Goal: Task Accomplishment & Management: Manage account settings

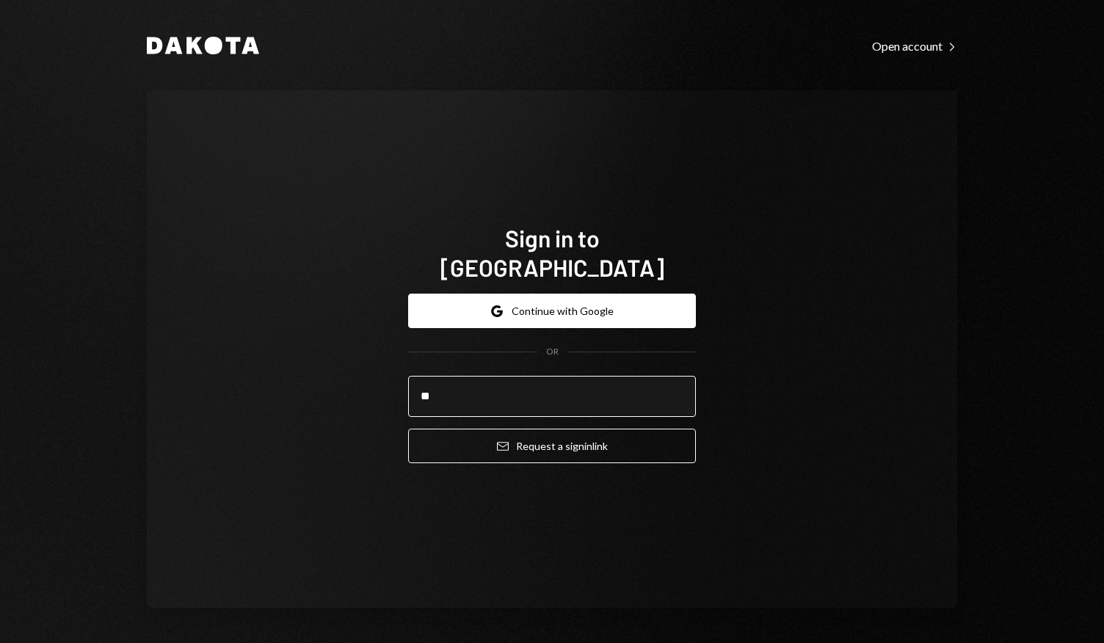
type input "**********"
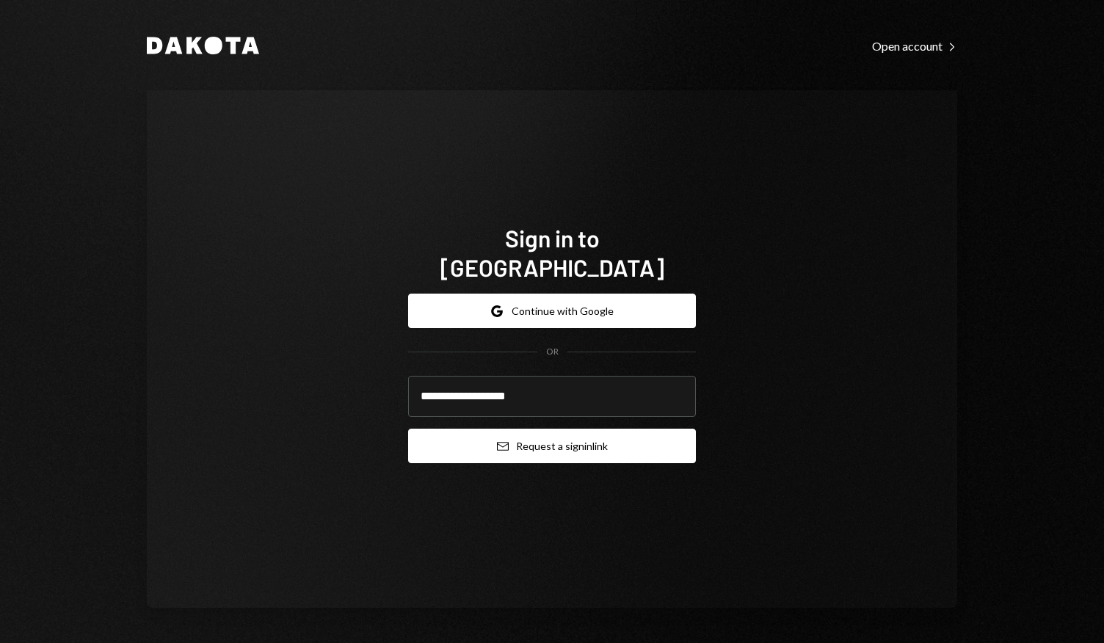
click at [565, 435] on button "Email Request a sign in link" at bounding box center [552, 446] width 288 height 35
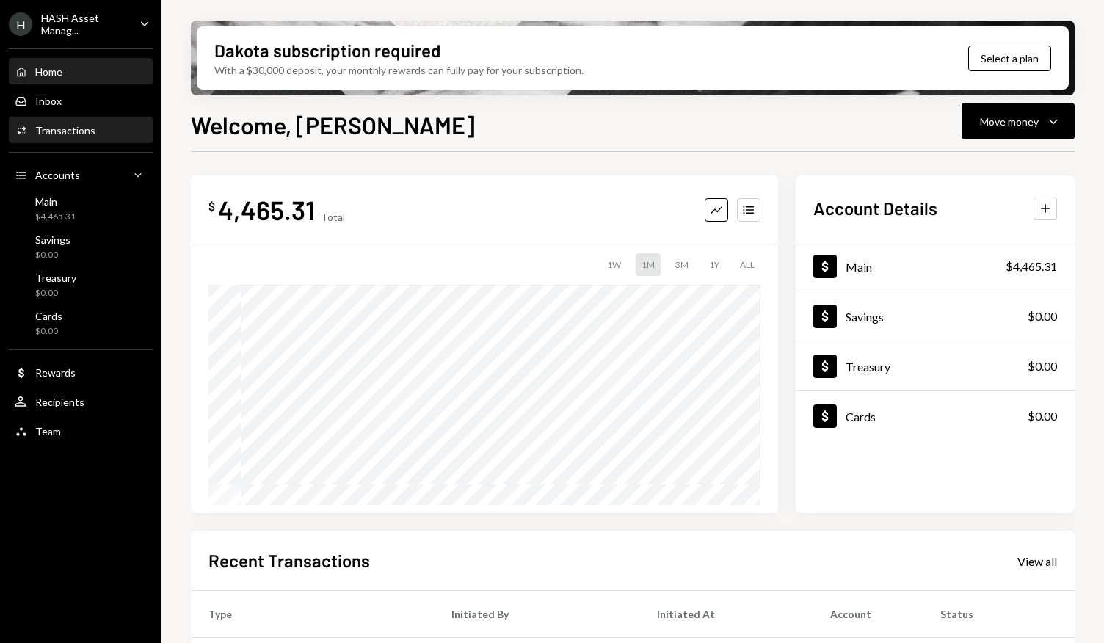
click at [73, 135] on div "Transactions" at bounding box center [65, 130] width 60 height 12
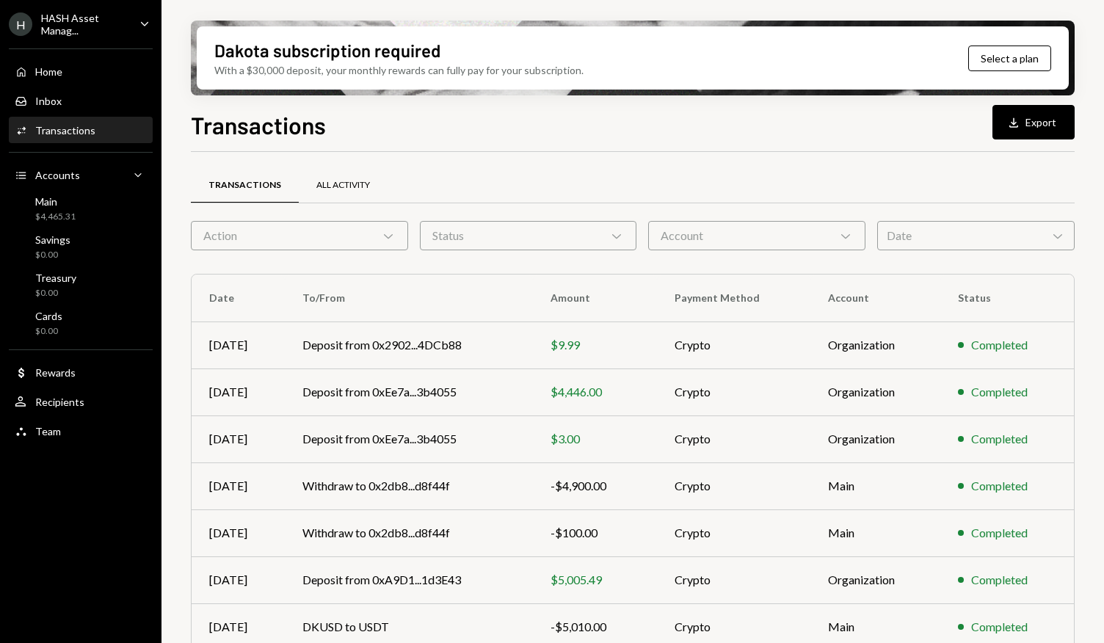
click at [335, 178] on div "All Activity" at bounding box center [343, 185] width 89 height 35
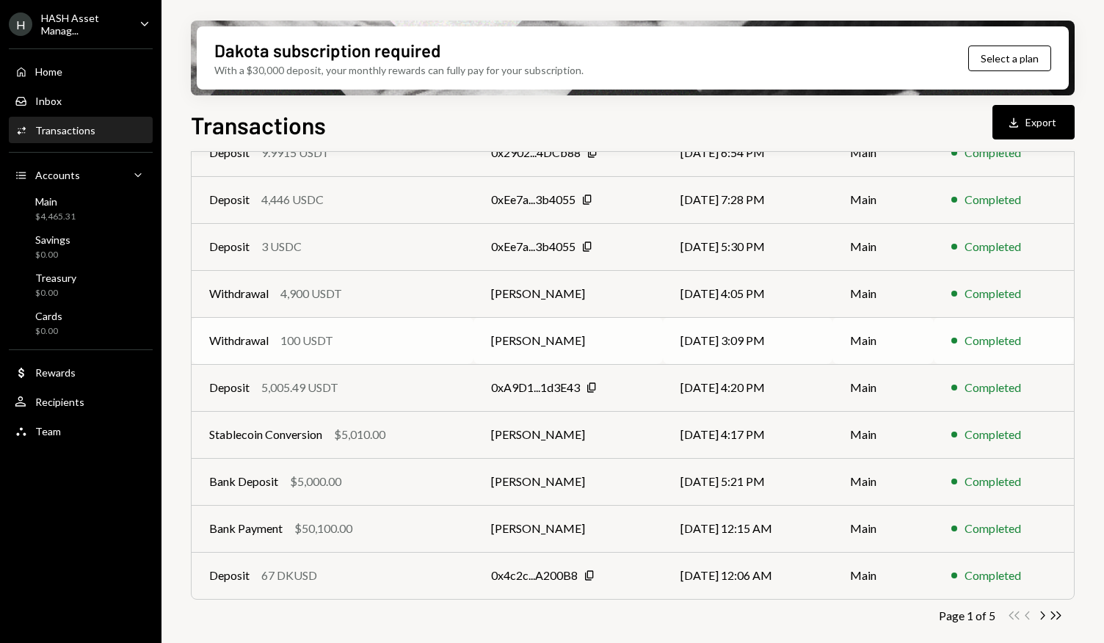
scroll to position [192, 0]
click at [1044, 616] on icon "Chevron Right" at bounding box center [1042, 616] width 14 height 14
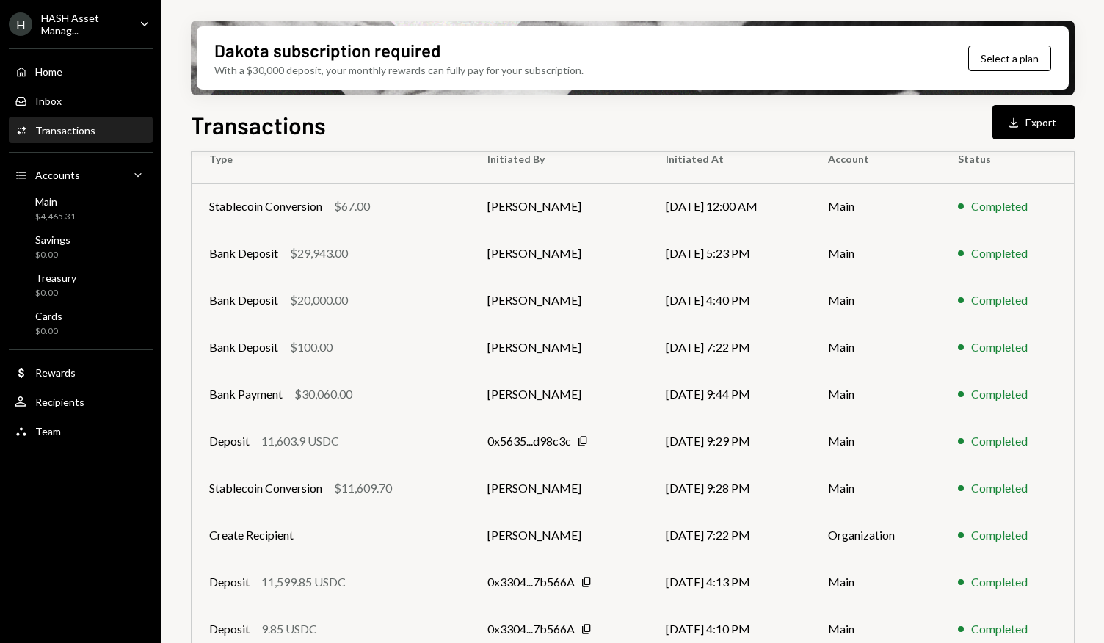
scroll to position [138, 0]
click at [452, 294] on td "Bank Deposit $20,000.00" at bounding box center [331, 301] width 278 height 47
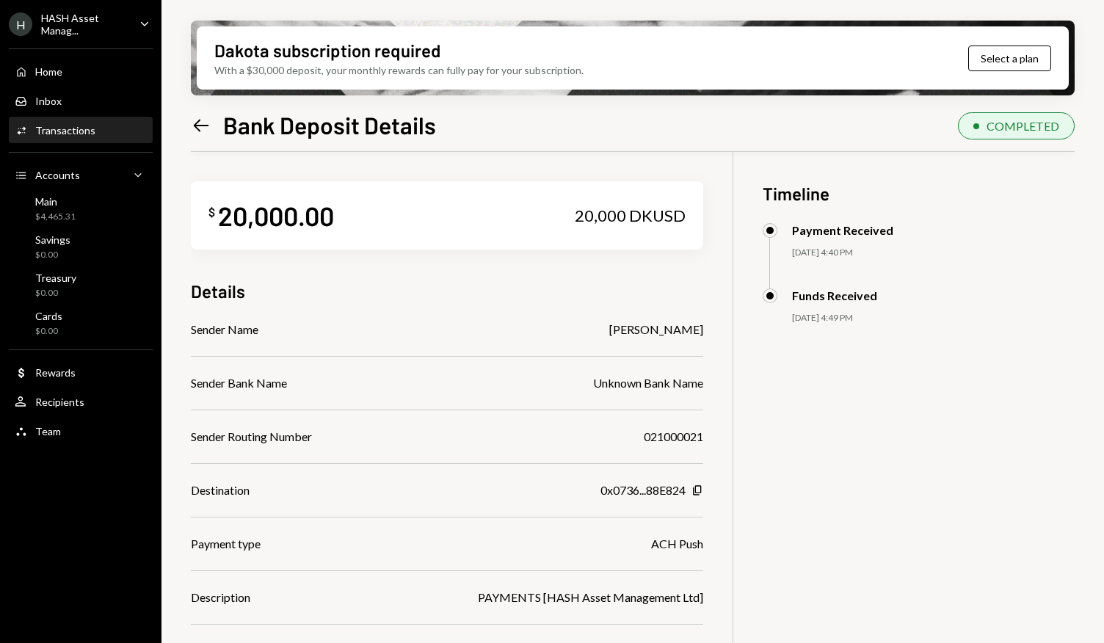
scroll to position [1, 0]
click at [200, 129] on icon "Left Arrow" at bounding box center [201, 125] width 21 height 21
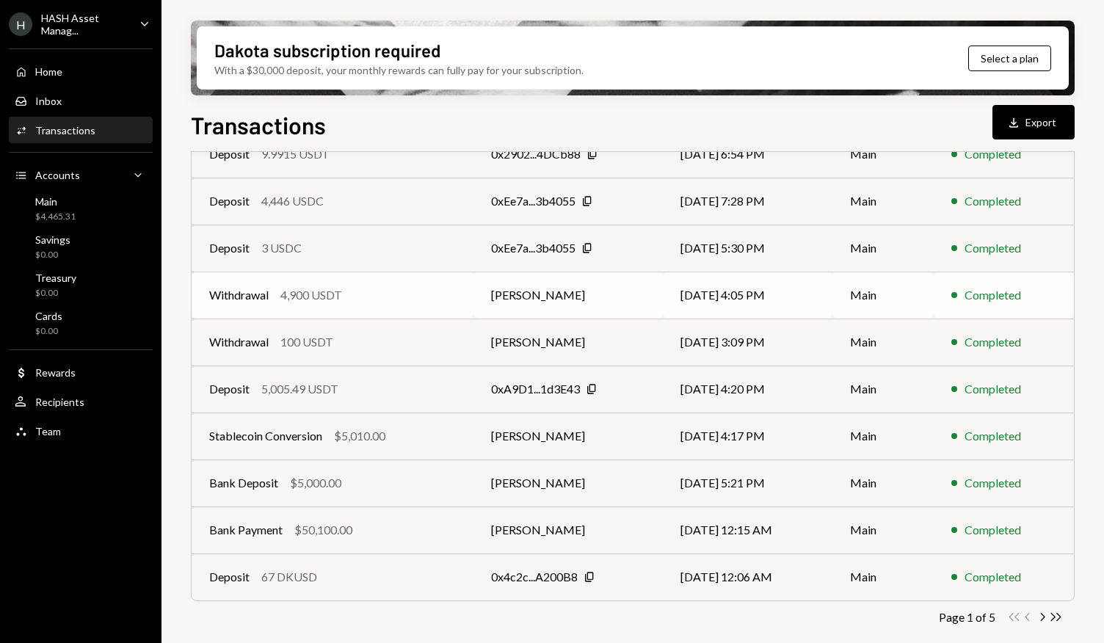
scroll to position [192, 0]
click at [1044, 611] on icon "Chevron Right" at bounding box center [1042, 616] width 14 height 14
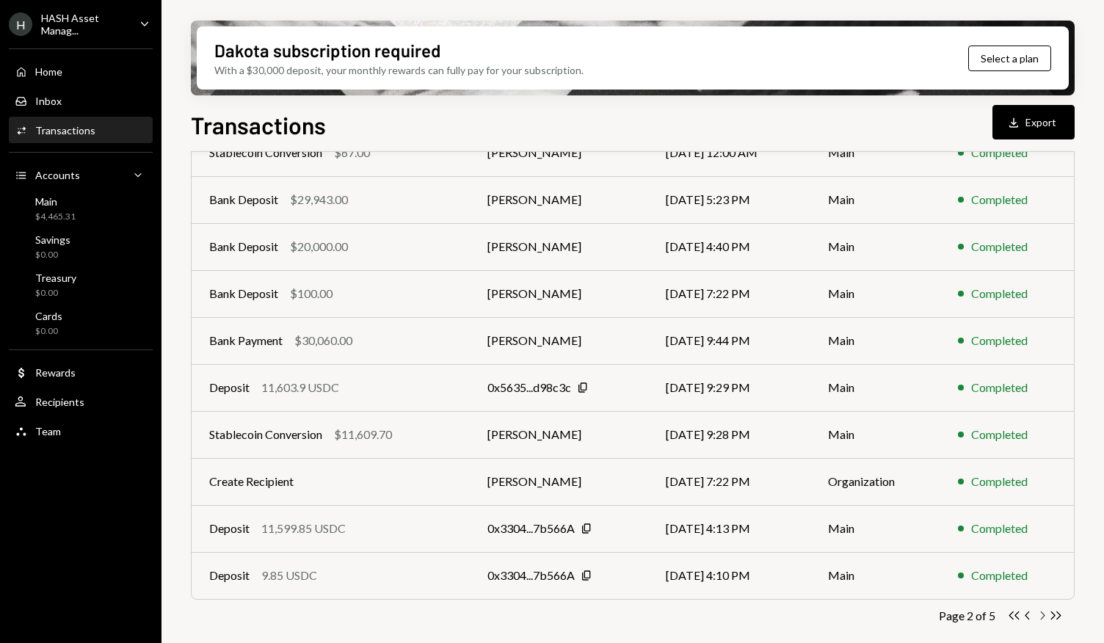
click at [1043, 614] on icon "Chevron Right" at bounding box center [1042, 616] width 14 height 14
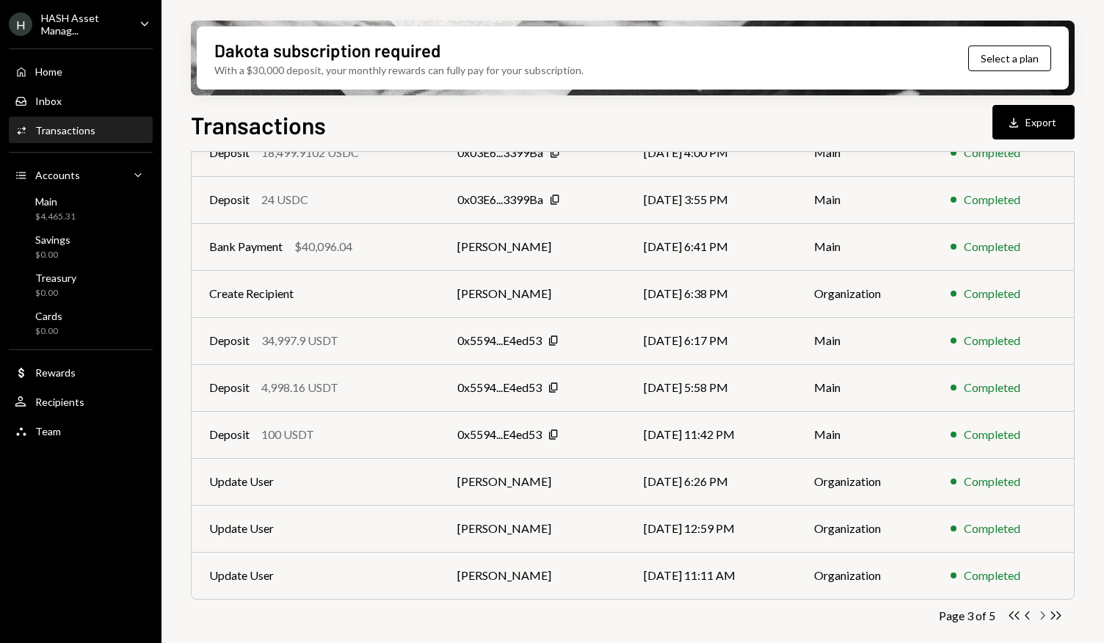
click at [1046, 614] on icon "Chevron Right" at bounding box center [1042, 616] width 14 height 14
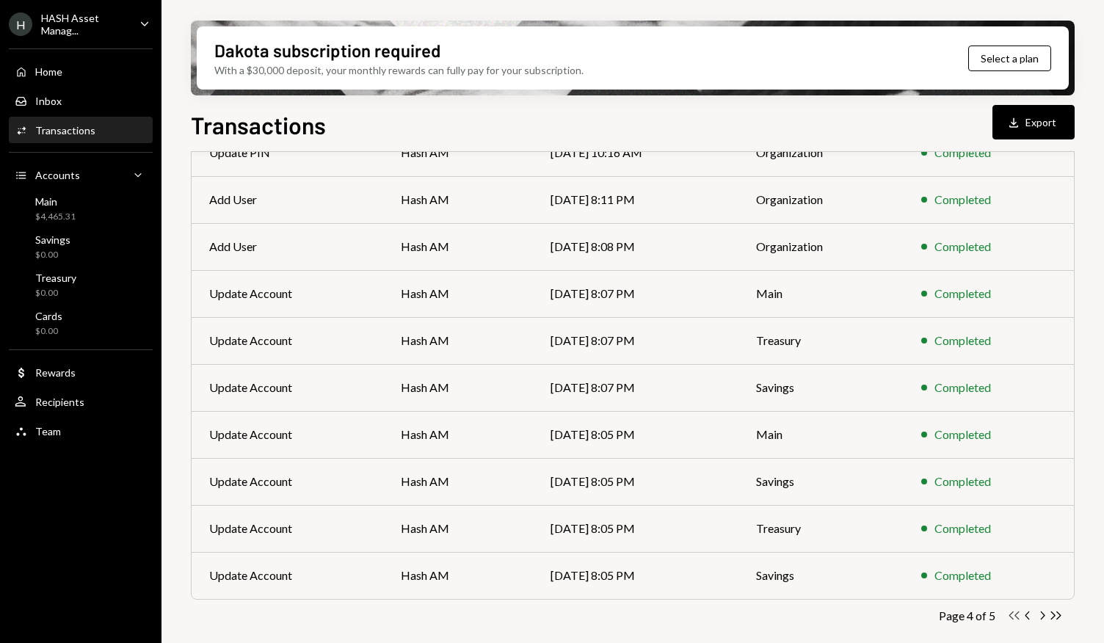
click at [1013, 618] on icon "button" at bounding box center [1015, 616] width 10 height 8
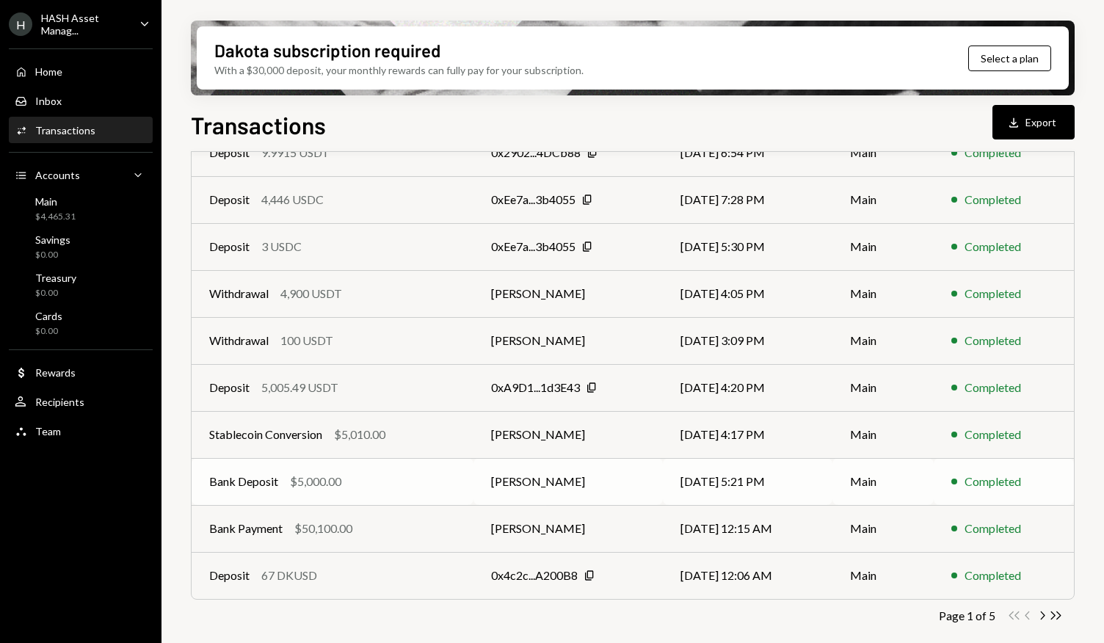
click at [470, 476] on td "Bank Deposit $5,000.00" at bounding box center [333, 481] width 282 height 47
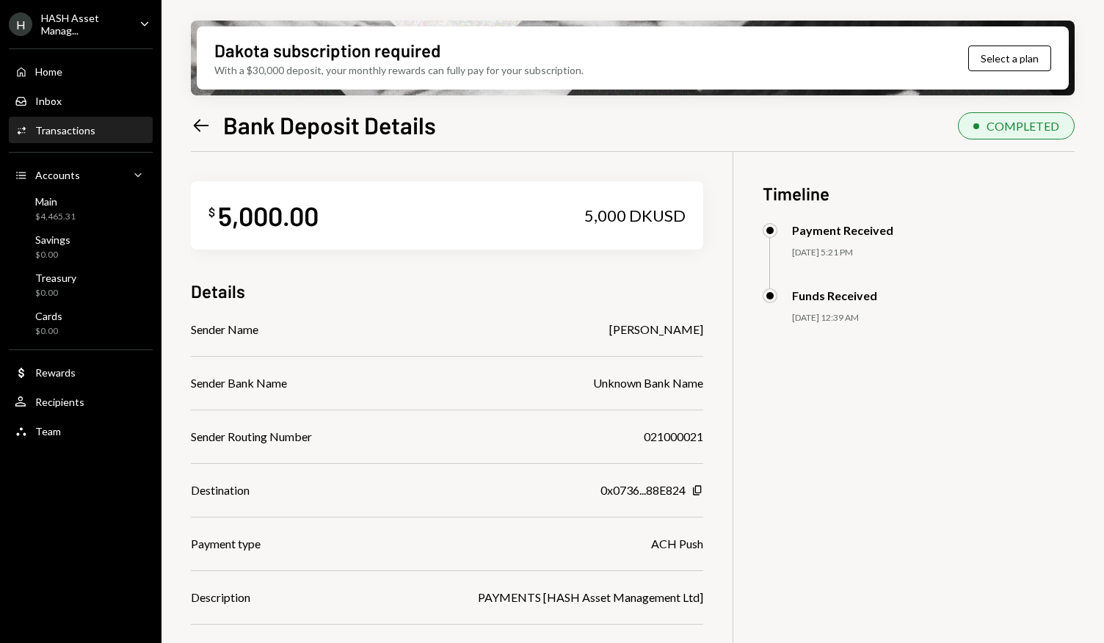
scroll to position [117, 0]
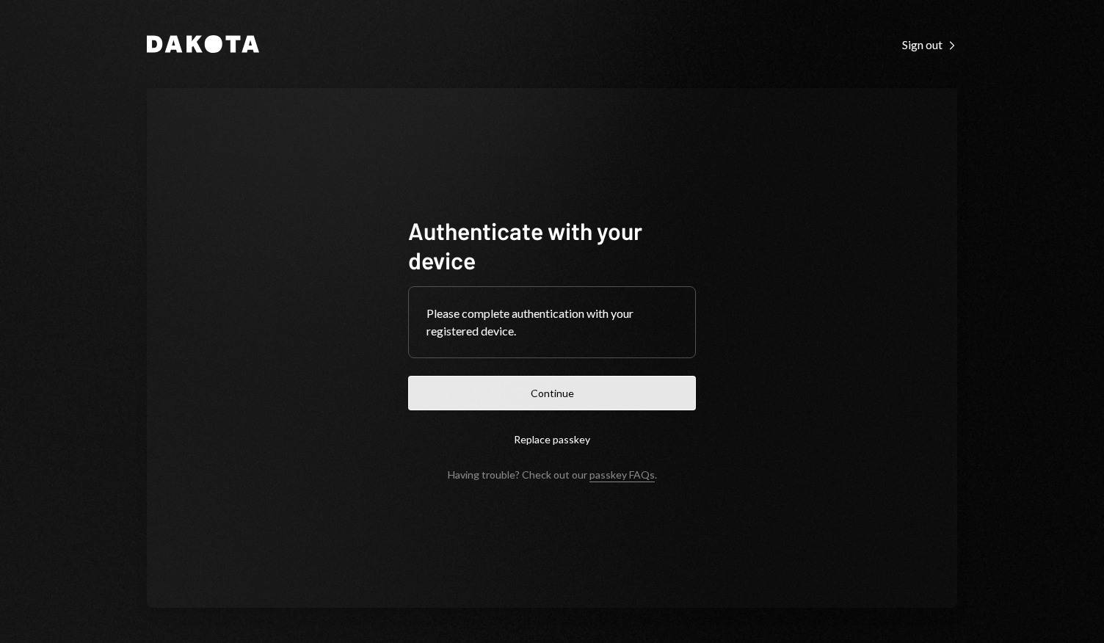
click at [524, 388] on button "Continue" at bounding box center [552, 393] width 288 height 35
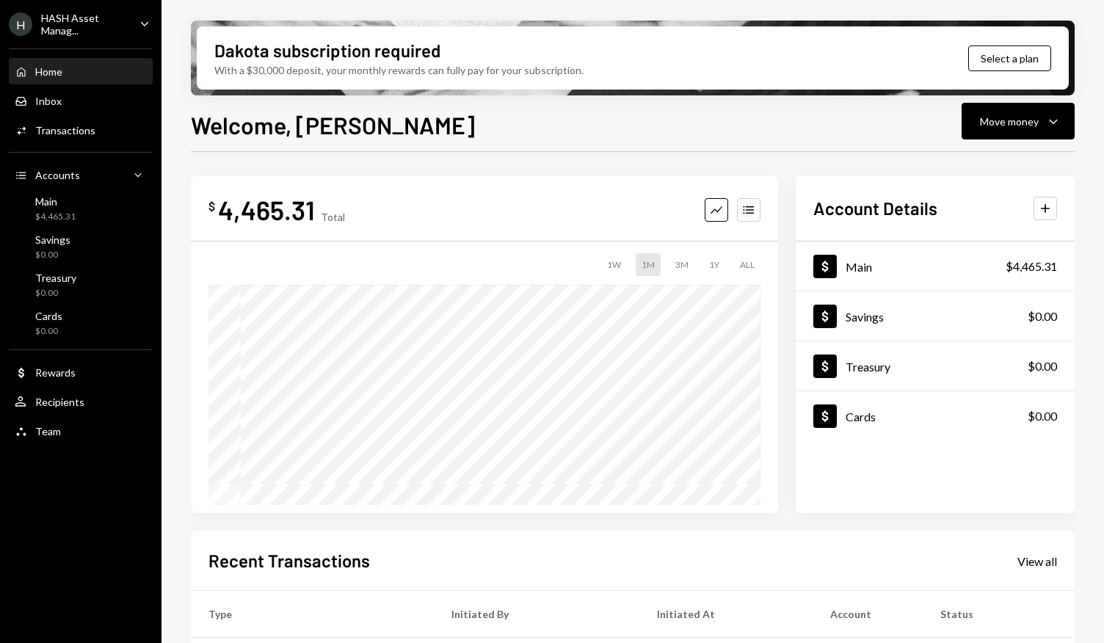
scroll to position [242, 0]
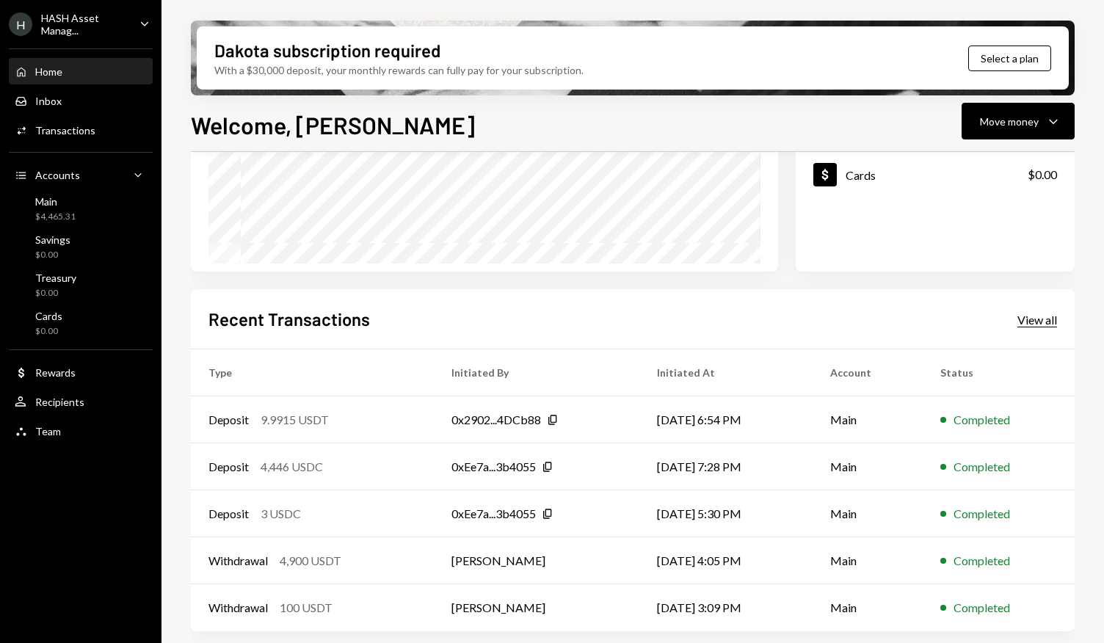
click at [1031, 319] on div "View all" at bounding box center [1038, 320] width 40 height 15
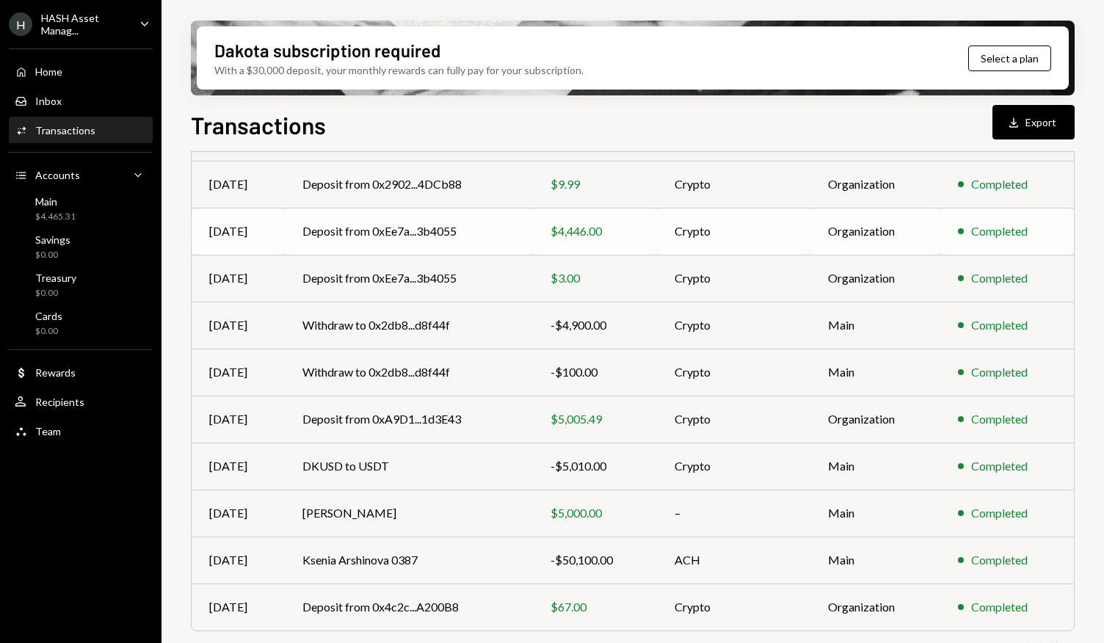
scroll to position [192, 0]
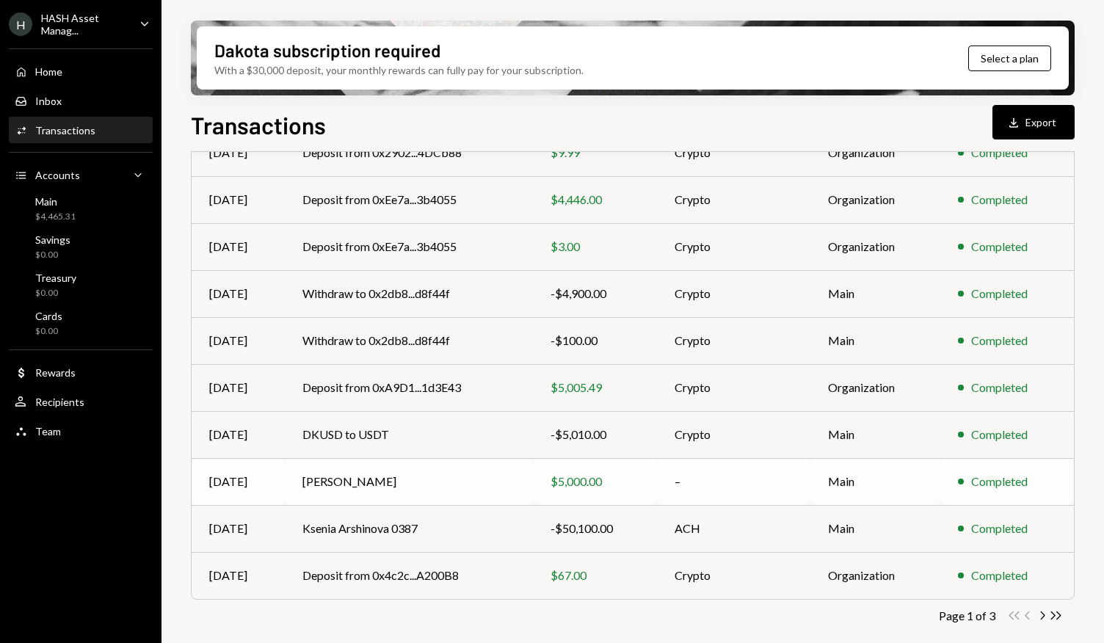
click at [498, 487] on td "Iakov Barinskiy" at bounding box center [408, 481] width 247 height 47
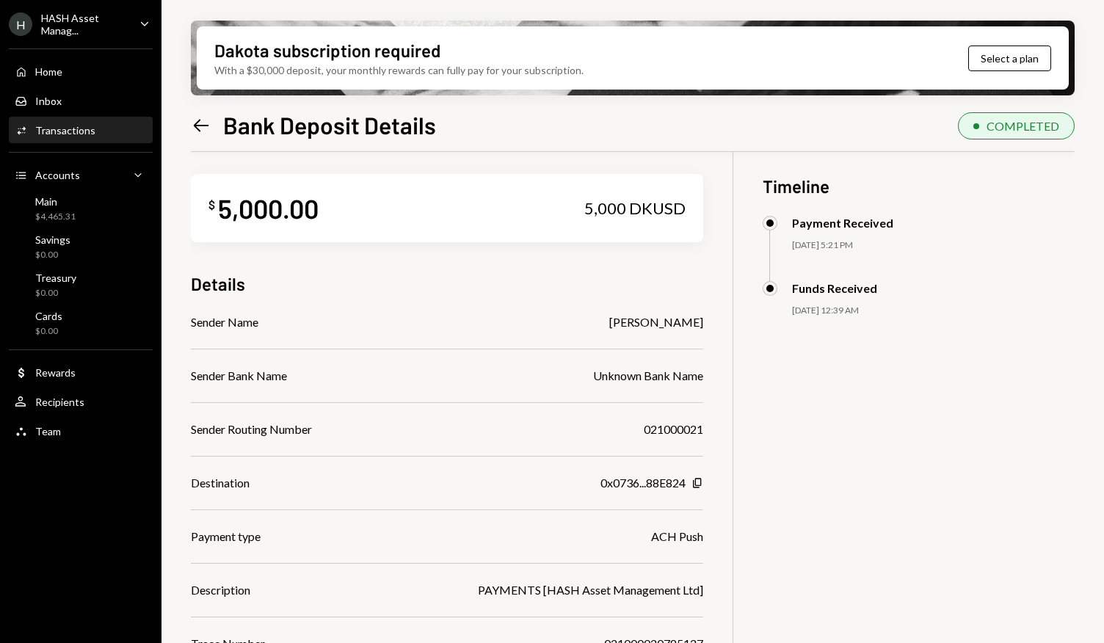
scroll to position [5, 0]
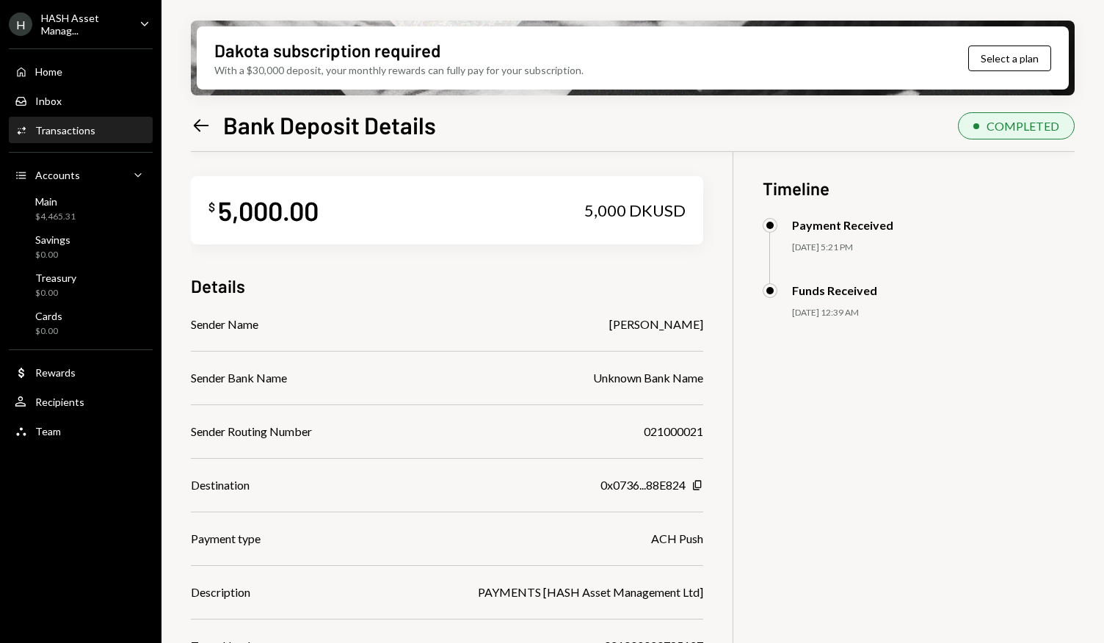
click at [195, 121] on icon "Left Arrow" at bounding box center [201, 125] width 21 height 21
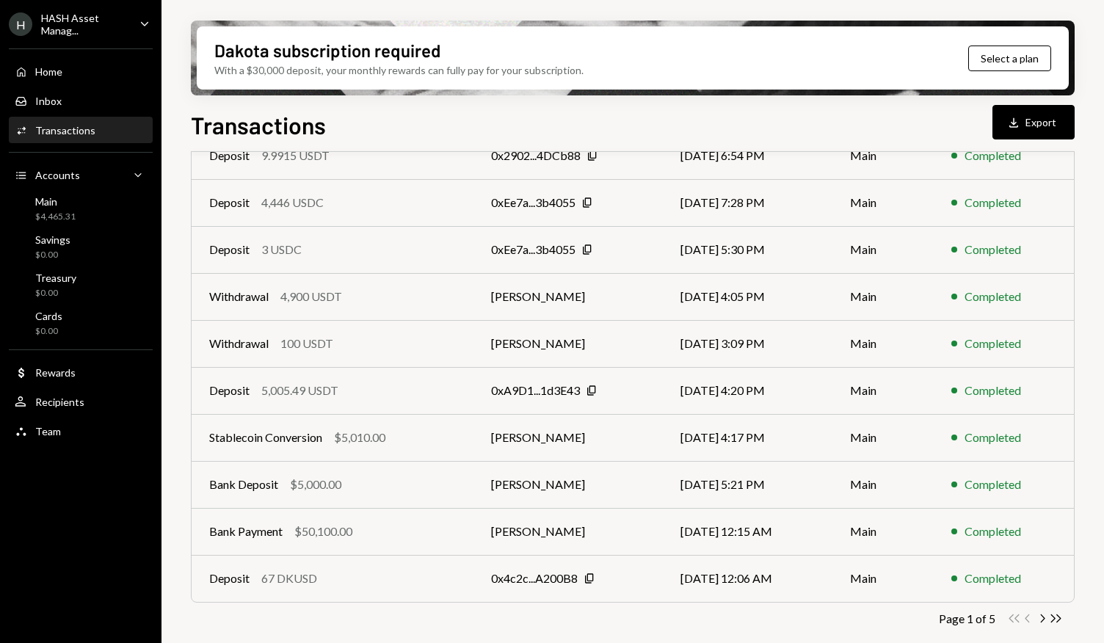
scroll to position [192, 0]
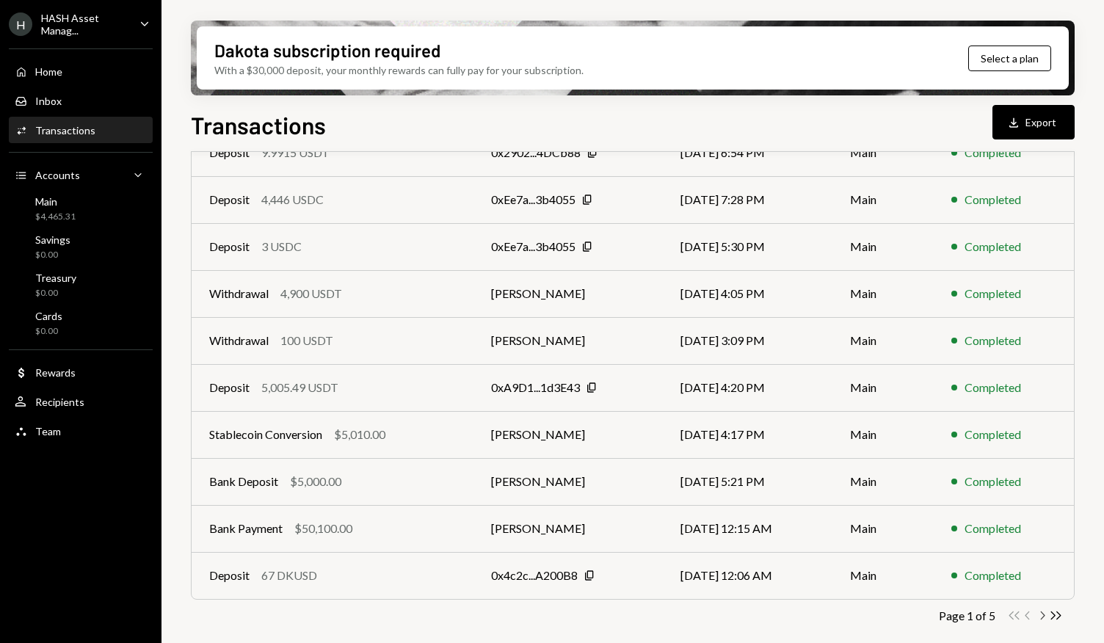
click at [1044, 615] on icon "button" at bounding box center [1043, 616] width 4 height 8
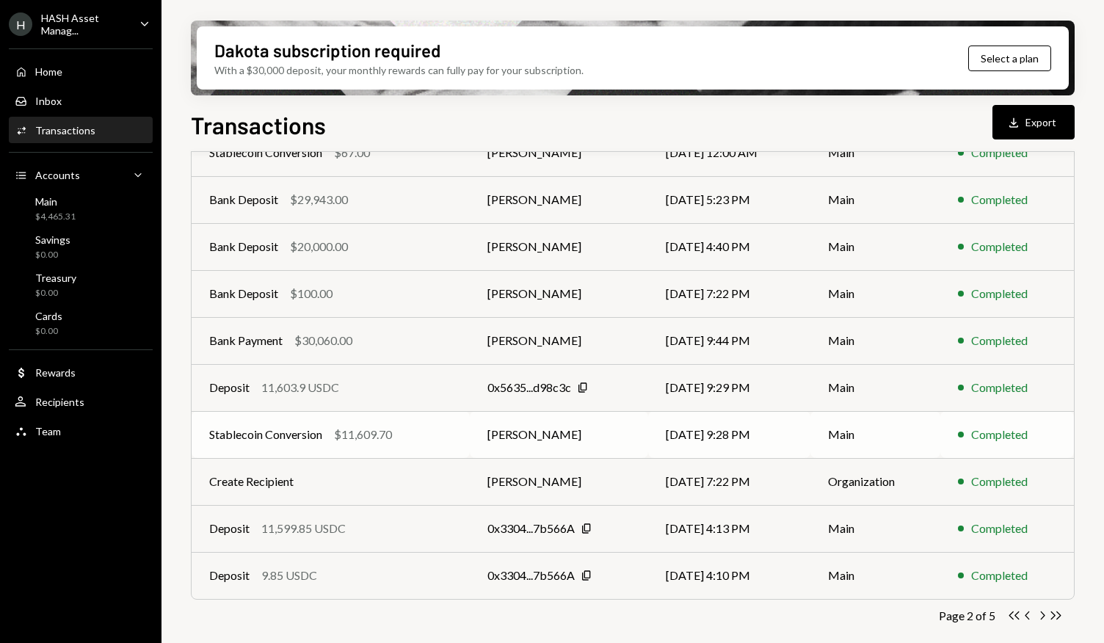
click at [445, 434] on div "Stablecoin Conversion $11,609.70" at bounding box center [330, 435] width 243 height 18
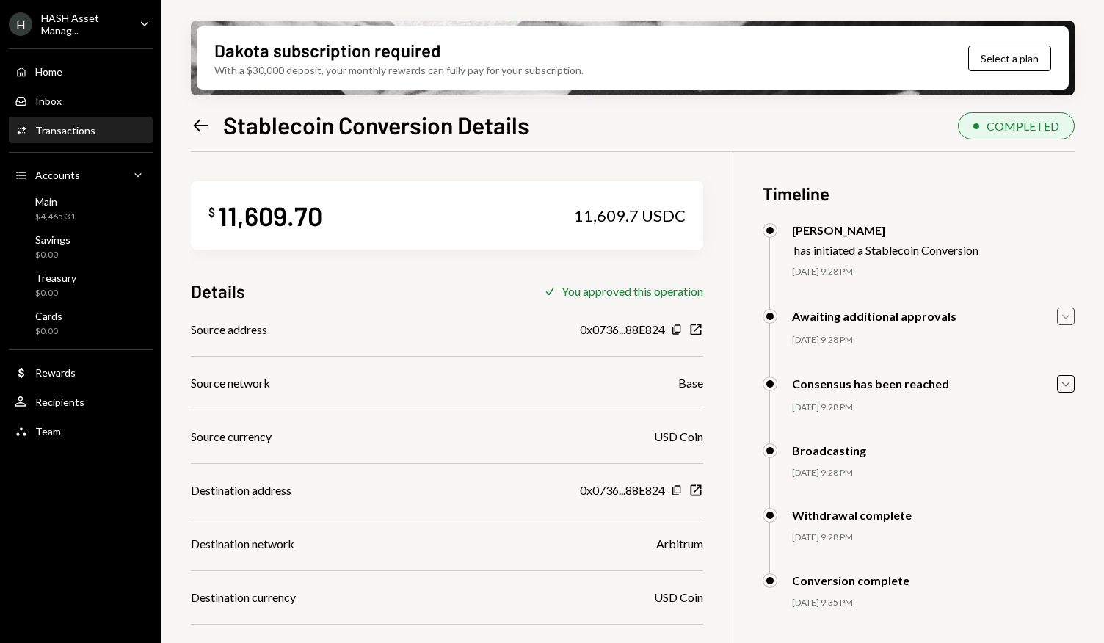
click at [1067, 317] on icon "button" at bounding box center [1066, 316] width 7 height 4
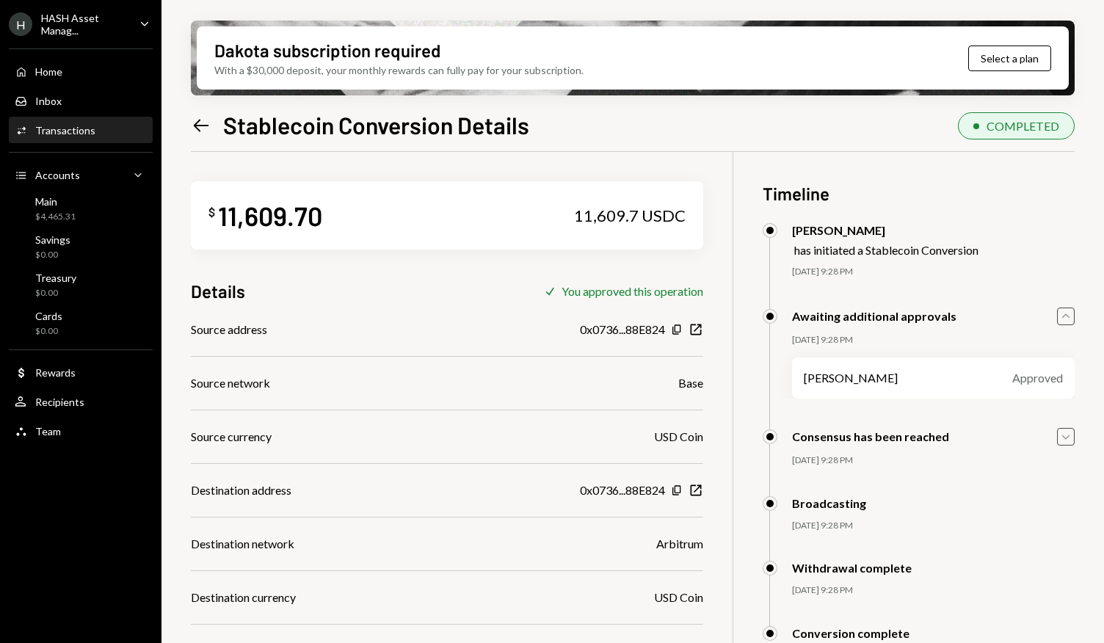
click at [1063, 441] on icon "Caret Down" at bounding box center [1066, 437] width 16 height 16
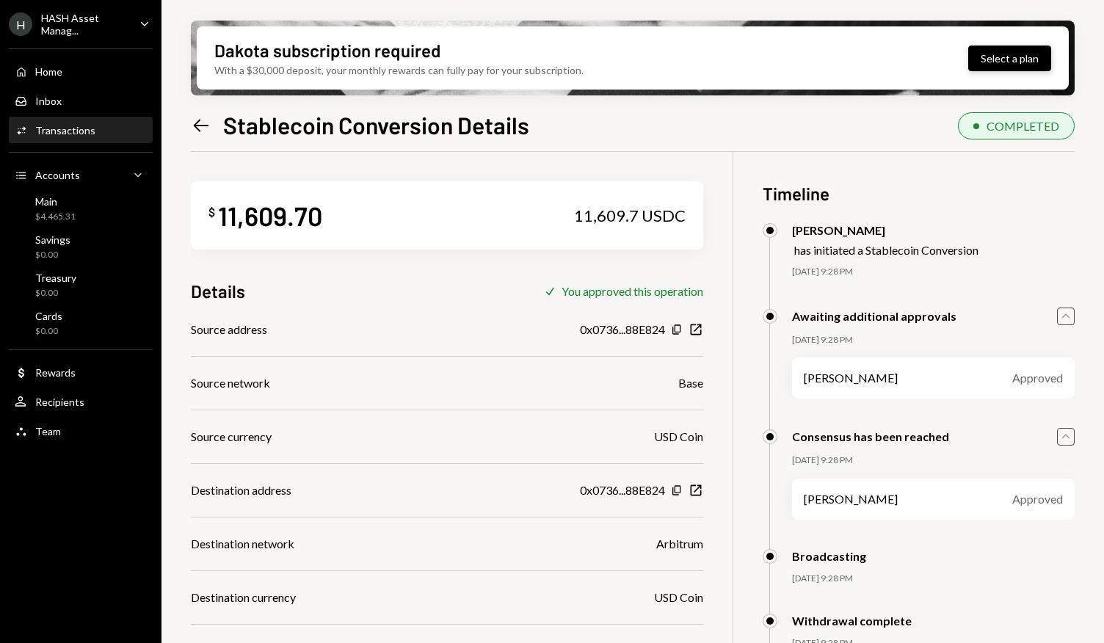
click at [991, 60] on button "Select a plan" at bounding box center [1010, 59] width 83 height 26
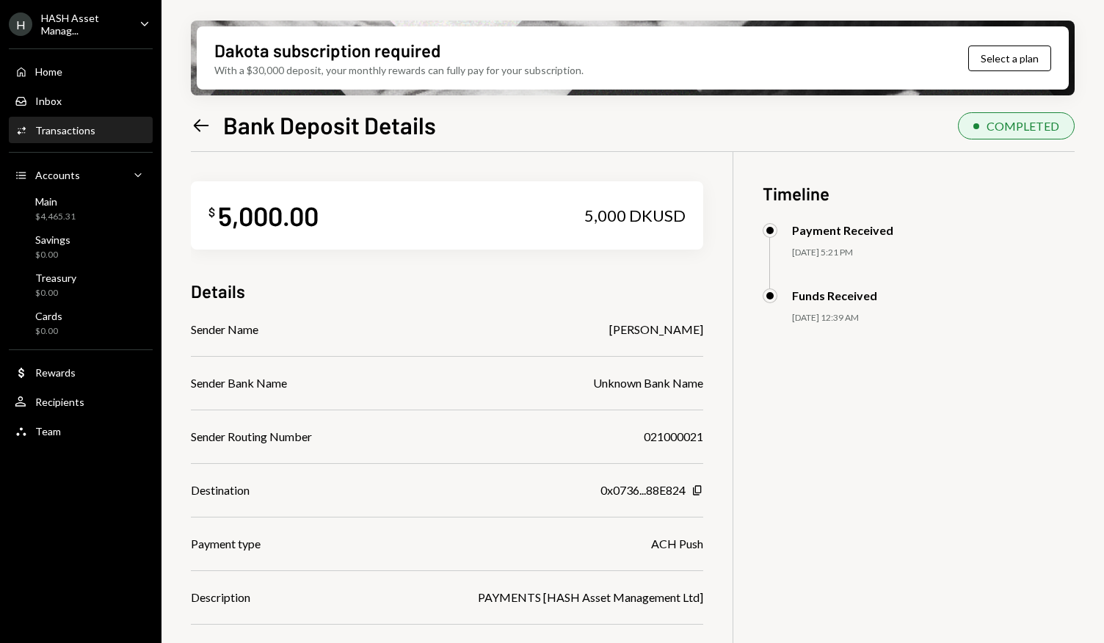
click at [626, 387] on div "Unknown Bank Name" at bounding box center [648, 384] width 110 height 18
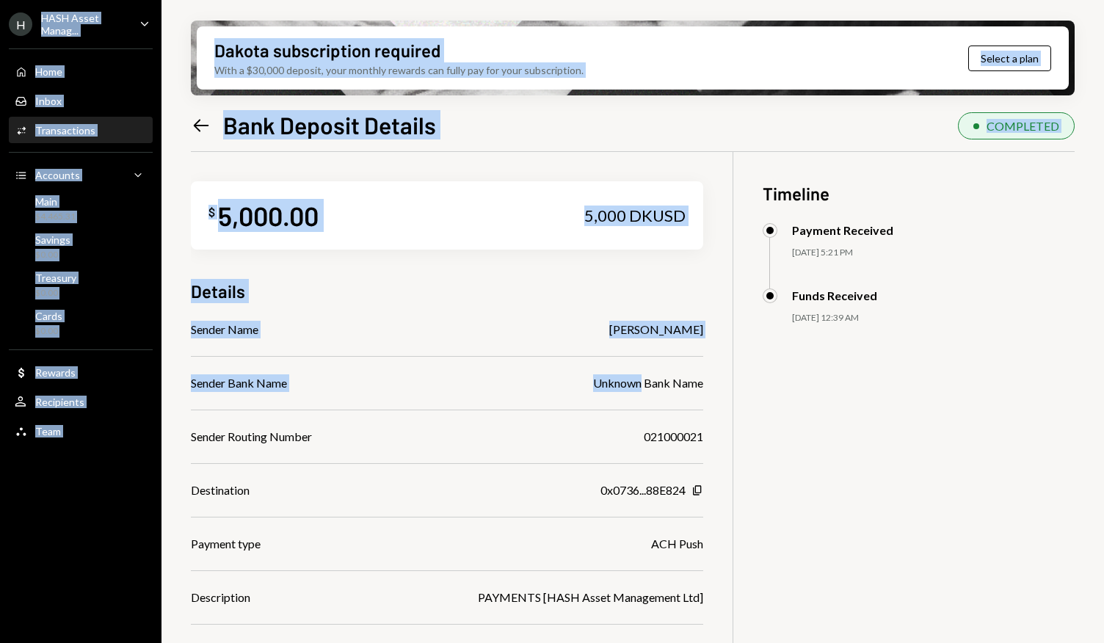
drag, startPoint x: 626, startPoint y: 387, endPoint x: 0, endPoint y: -8, distance: 740.6
click at [0, 0] on html "H HASH Asset Manag... Caret Down Home Home Inbox Inbox Activities Transactions …" at bounding box center [552, 321] width 1104 height 643
click at [60, 68] on div "Home" at bounding box center [48, 71] width 27 height 12
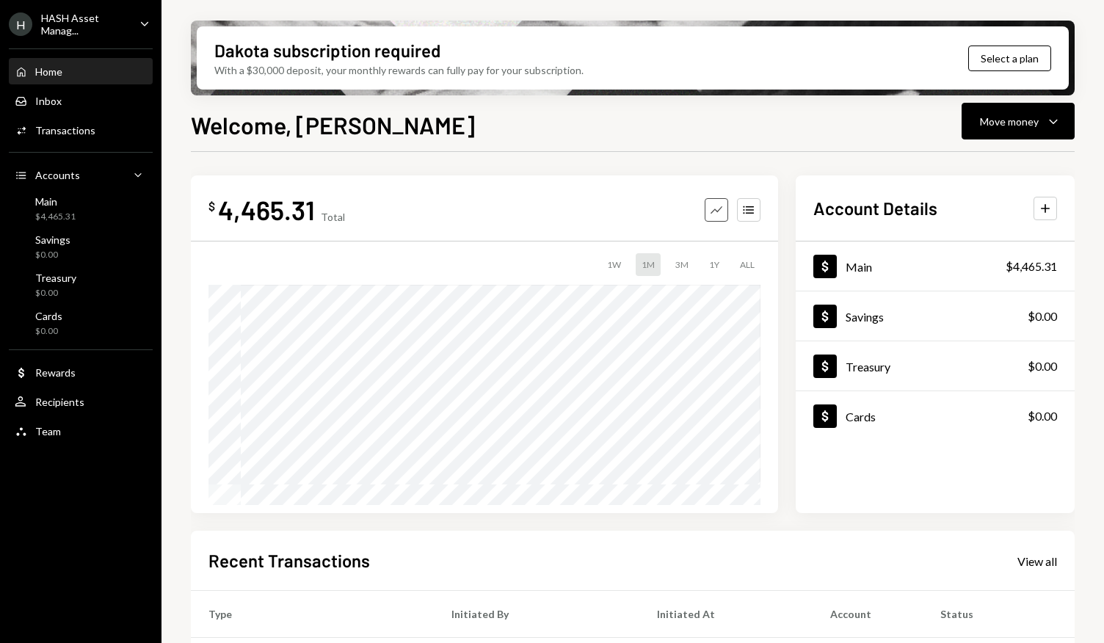
click at [717, 211] on icon "Graph" at bounding box center [716, 210] width 15 height 15
click at [751, 207] on icon "Accounts" at bounding box center [749, 210] width 15 height 15
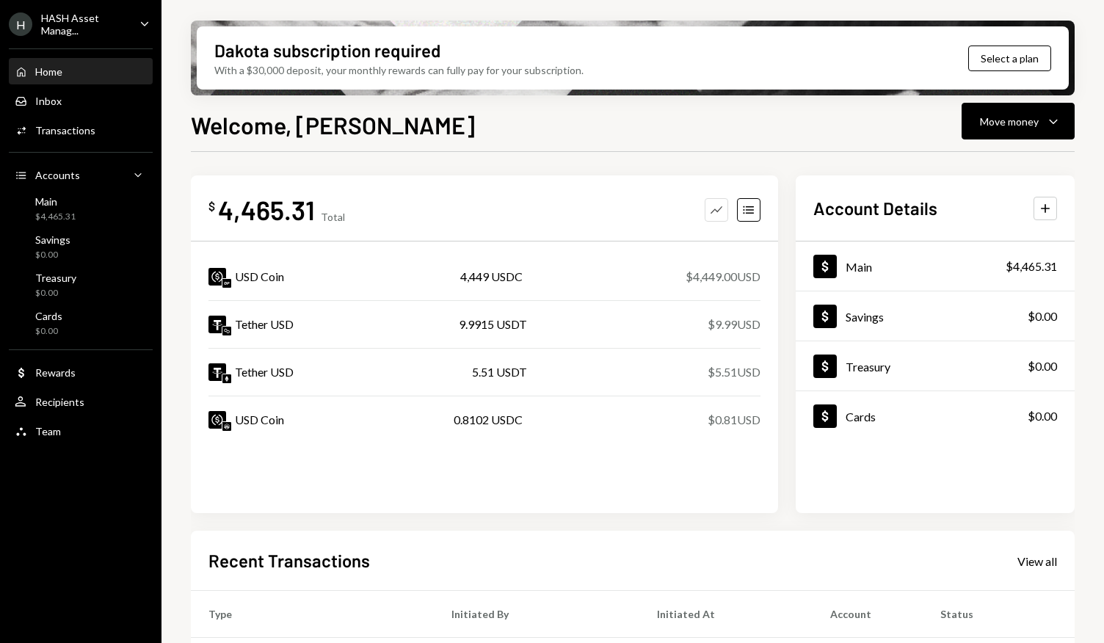
click at [718, 203] on icon "Graph" at bounding box center [716, 210] width 15 height 15
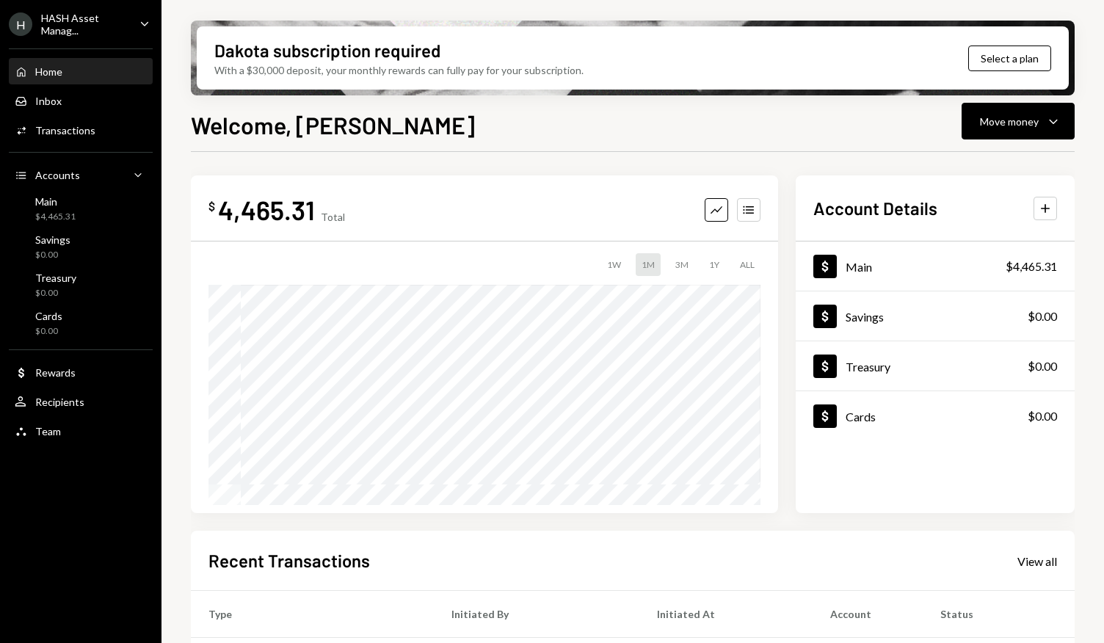
click at [750, 265] on div "ALL" at bounding box center [747, 264] width 26 height 23
click at [686, 267] on div "3M" at bounding box center [682, 264] width 25 height 23
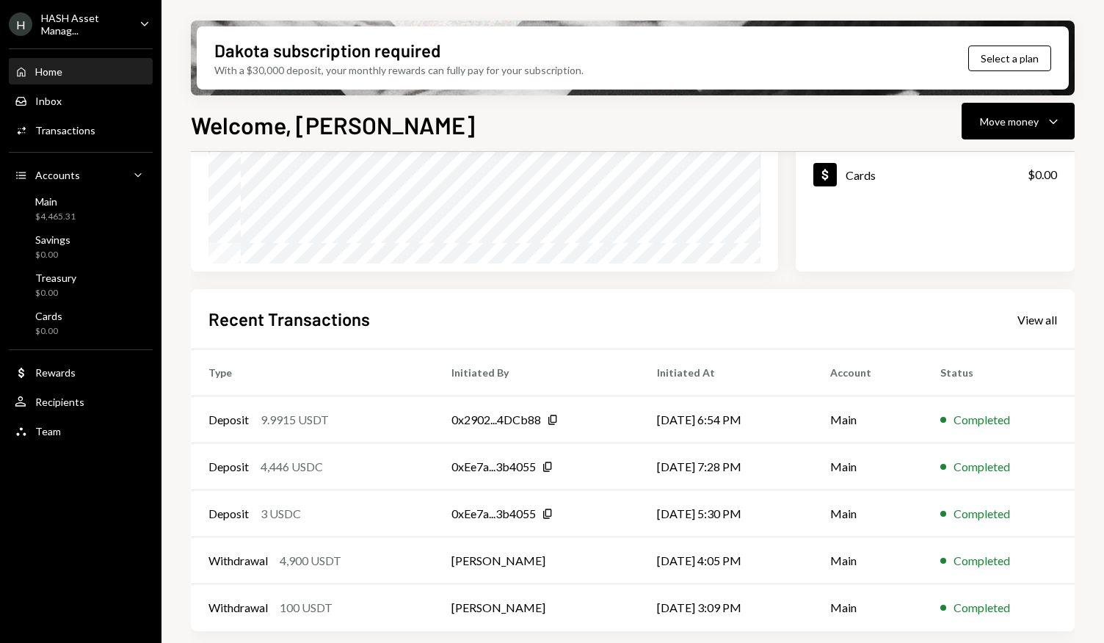
scroll to position [242, 0]
click at [1034, 317] on div "View all" at bounding box center [1038, 320] width 40 height 15
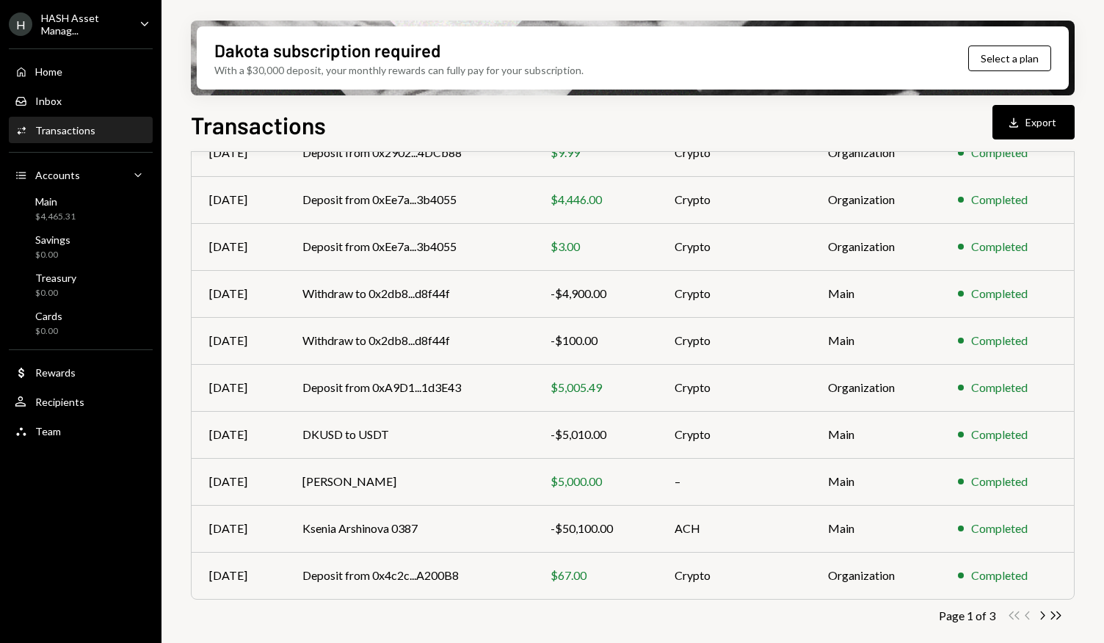
scroll to position [188, 0]
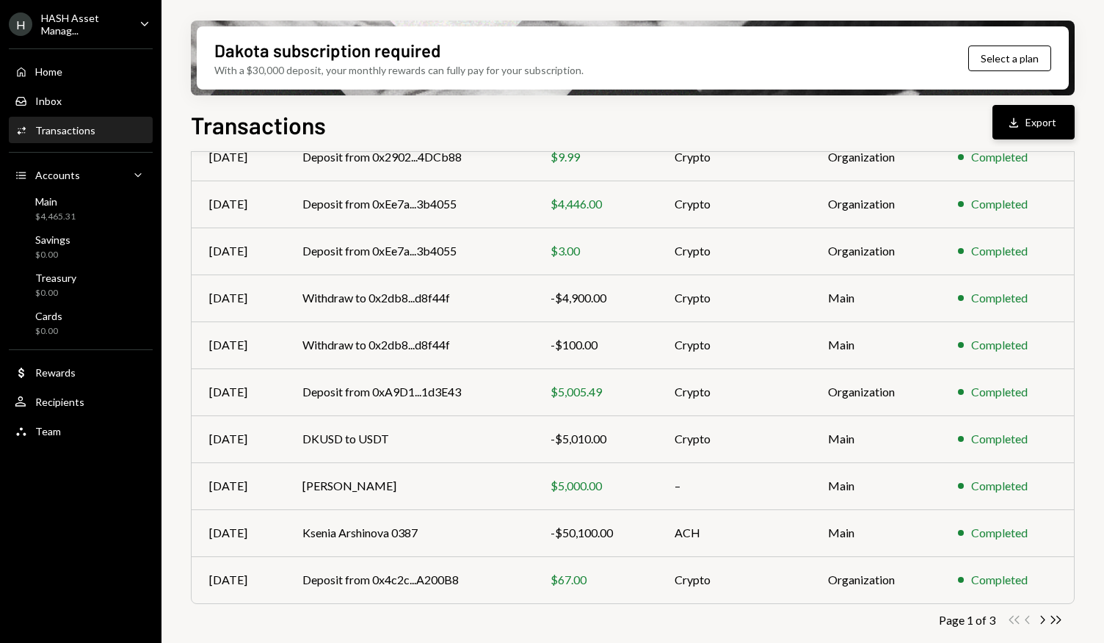
click at [1034, 124] on button "Download Export" at bounding box center [1034, 122] width 82 height 35
click at [76, 73] on div "Home Home" at bounding box center [81, 71] width 132 height 13
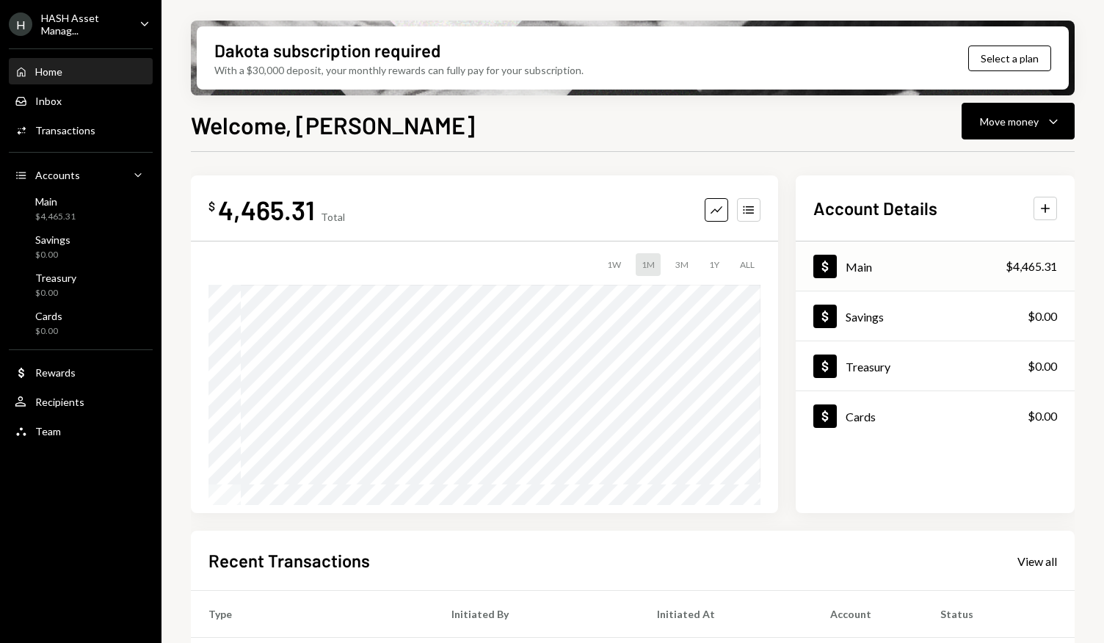
click at [861, 270] on div "Main" at bounding box center [859, 267] width 26 height 14
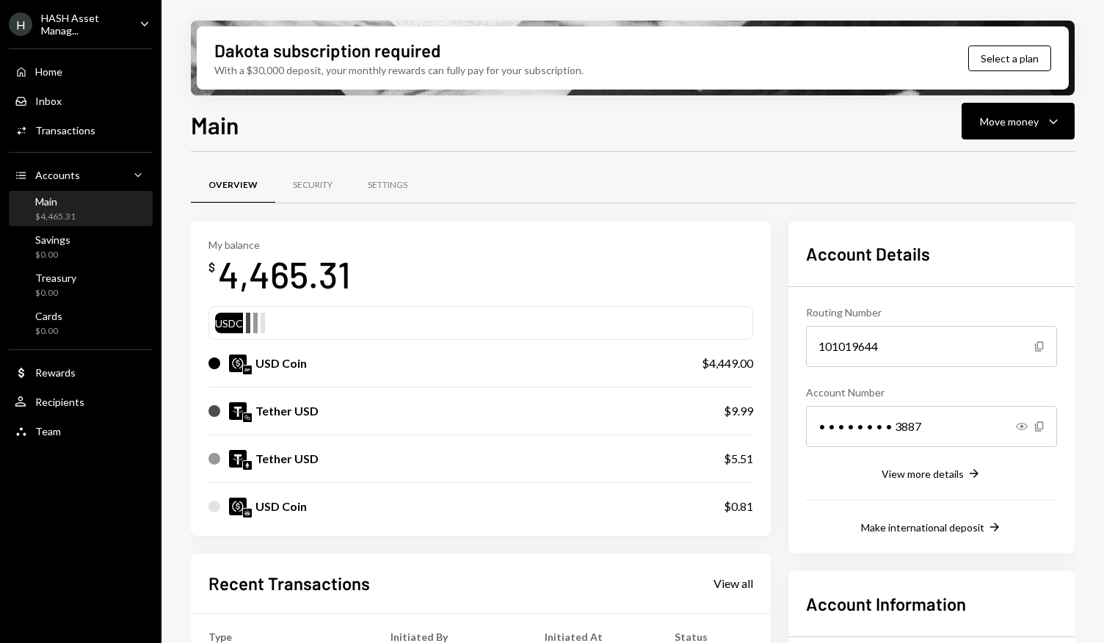
click at [234, 319] on div "USDC" at bounding box center [229, 326] width 28 height 21
click at [250, 319] on div "USDC" at bounding box center [481, 323] width 532 height 21
click at [255, 322] on div at bounding box center [255, 326] width 4 height 21
